Goal: Task Accomplishment & Management: Manage account settings

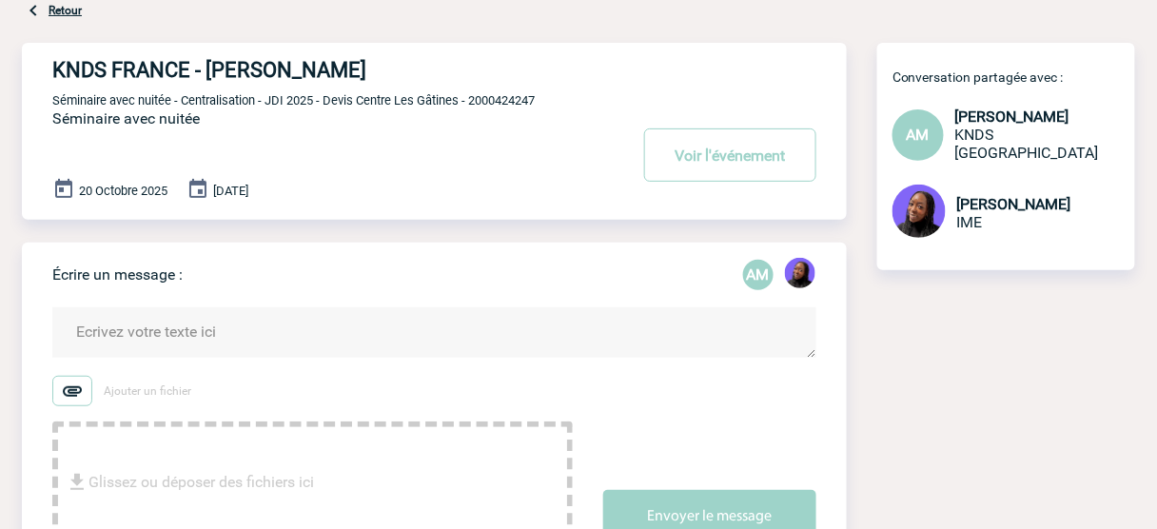
scroll to position [76, 0]
click at [506, 102] on span "Séminaire avec nuitée - Centralisation - JDI 2025 - Devis Centre Les Gâtines - …" at bounding box center [293, 101] width 483 height 14
copy span "2000424247"
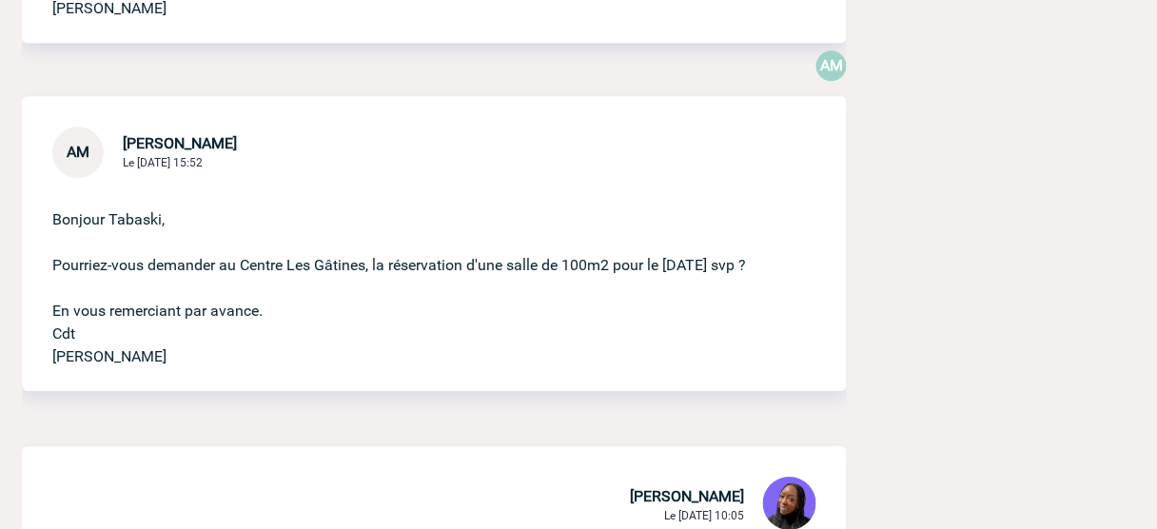
scroll to position [1294, 0]
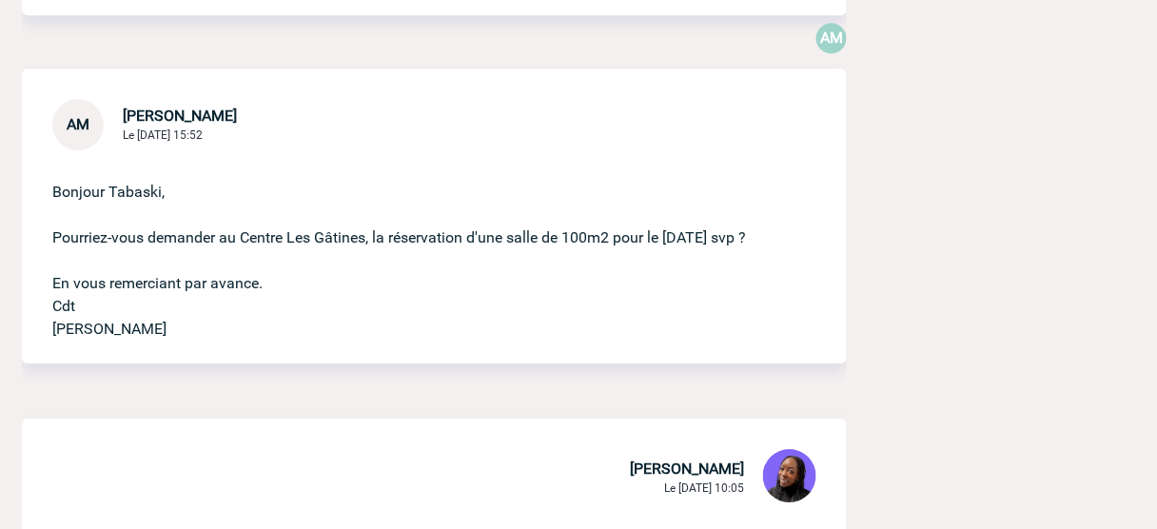
click at [284, 227] on p "Bonjour Tabaski, Pourriez-vous demander au Centre Les Gâtines, la réservation d…" at bounding box center [407, 245] width 711 height 190
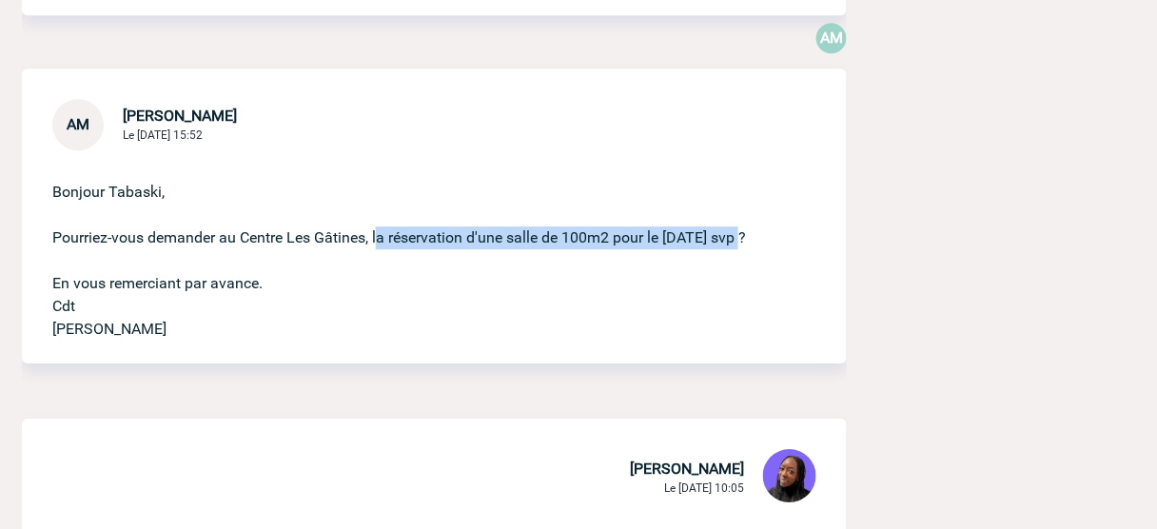
drag, startPoint x: 378, startPoint y: 234, endPoint x: 760, endPoint y: 245, distance: 382.7
click at [760, 245] on p "Bonjour Tabaski, Pourriez-vous demander au Centre Les Gâtines, la réservation d…" at bounding box center [407, 245] width 711 height 190
copy p "la réservation d'une salle de 100m2 pour le 21/10/2025"
